Goal: Task Accomplishment & Management: Complete application form

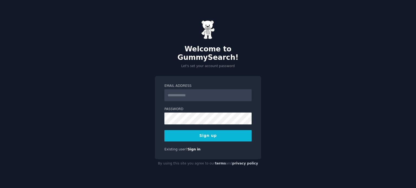
click at [200, 92] on input "Email Address" at bounding box center [207, 95] width 87 height 12
type input "**********"
click at [215, 130] on button "Sign up" at bounding box center [207, 135] width 87 height 11
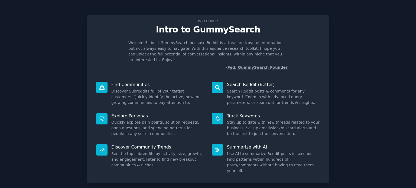
scroll to position [24, 0]
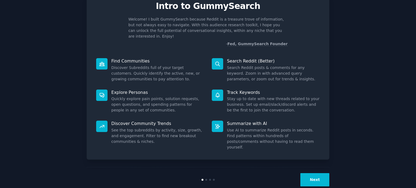
click at [316, 173] on button "Next" at bounding box center [314, 179] width 29 height 13
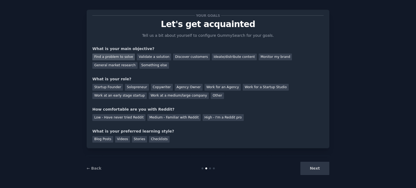
click at [110, 57] on div "Find a problem to solve" at bounding box center [113, 57] width 43 height 7
click at [182, 58] on div "Discover customers" at bounding box center [191, 57] width 37 height 7
click at [116, 54] on div "Find a problem to solve" at bounding box center [113, 57] width 43 height 7
click at [132, 87] on div "Solopreneur" at bounding box center [137, 87] width 24 height 7
click at [149, 117] on div "Medium - Familiar with Reddit" at bounding box center [173, 117] width 53 height 7
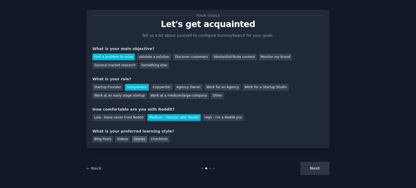
click at [136, 141] on div "Stories" at bounding box center [139, 139] width 15 height 7
click at [151, 140] on div "Checklists" at bounding box center [159, 139] width 21 height 7
click at [138, 141] on div "Stories" at bounding box center [139, 139] width 15 height 7
click at [317, 170] on button "Next" at bounding box center [314, 168] width 29 height 13
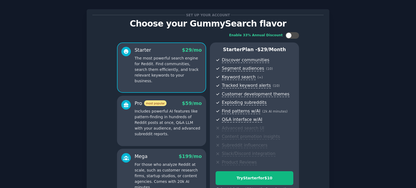
scroll to position [68, 0]
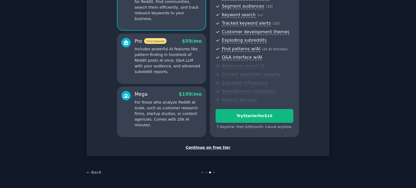
click at [203, 149] on div "Continue on free tier" at bounding box center [207, 148] width 231 height 6
